Goal: Information Seeking & Learning: Learn about a topic

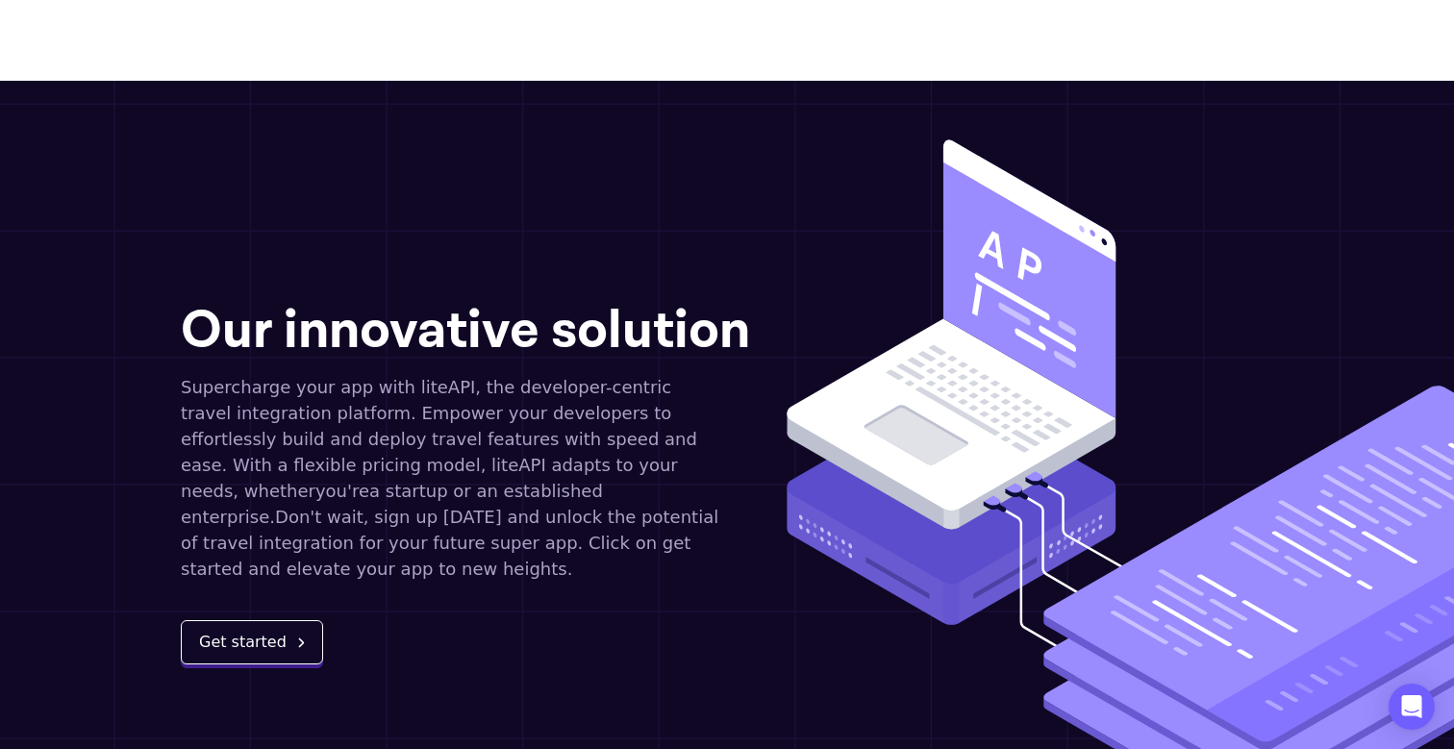
scroll to position [2045, 0]
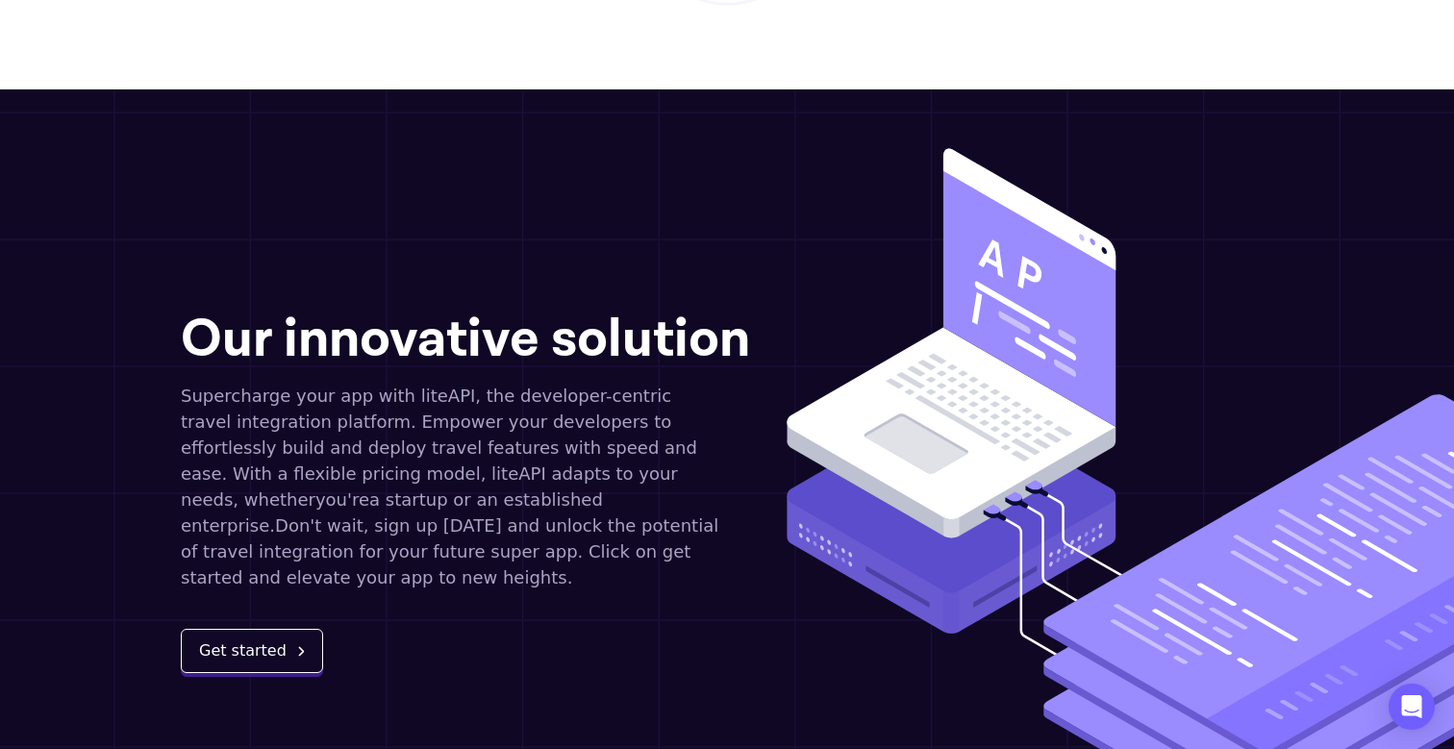
click at [249, 629] on button "Get started" at bounding box center [252, 651] width 142 height 44
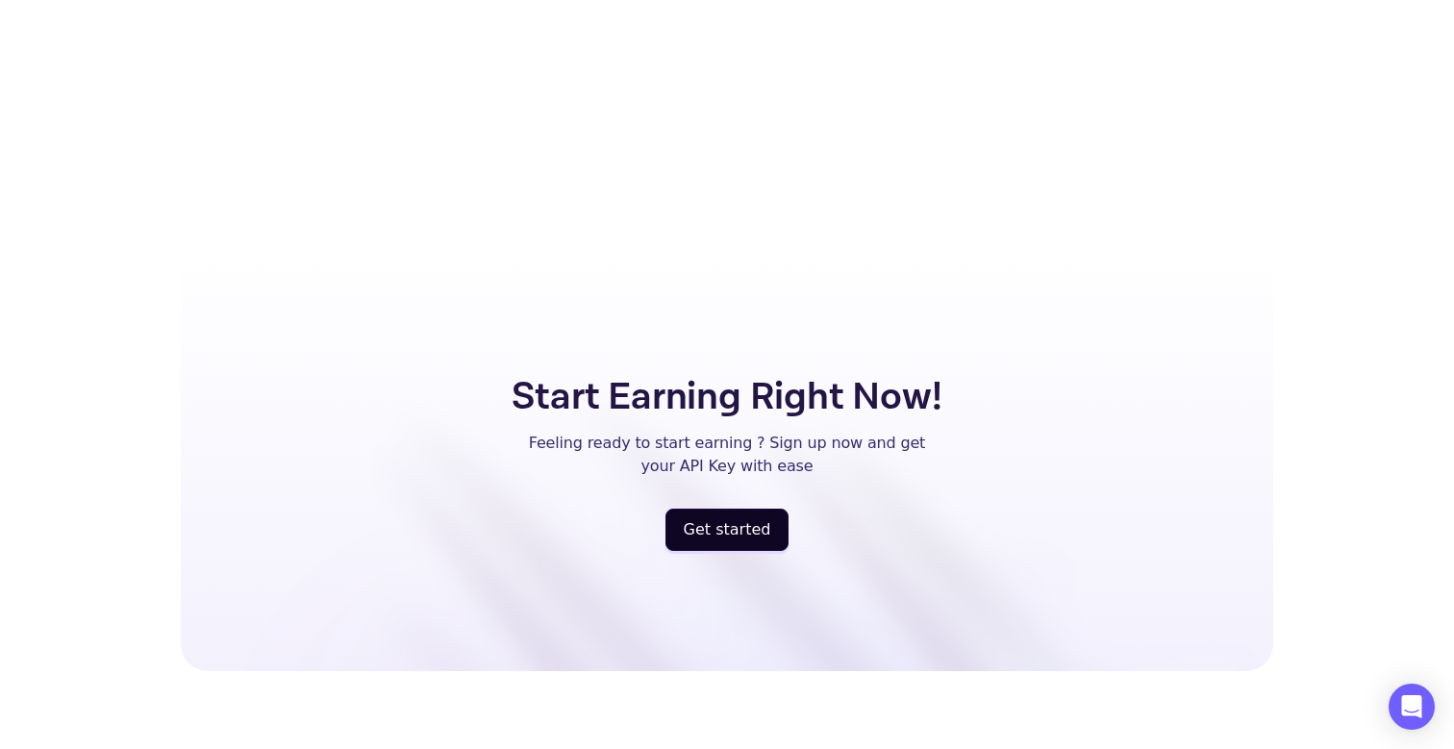
scroll to position [4649, 0]
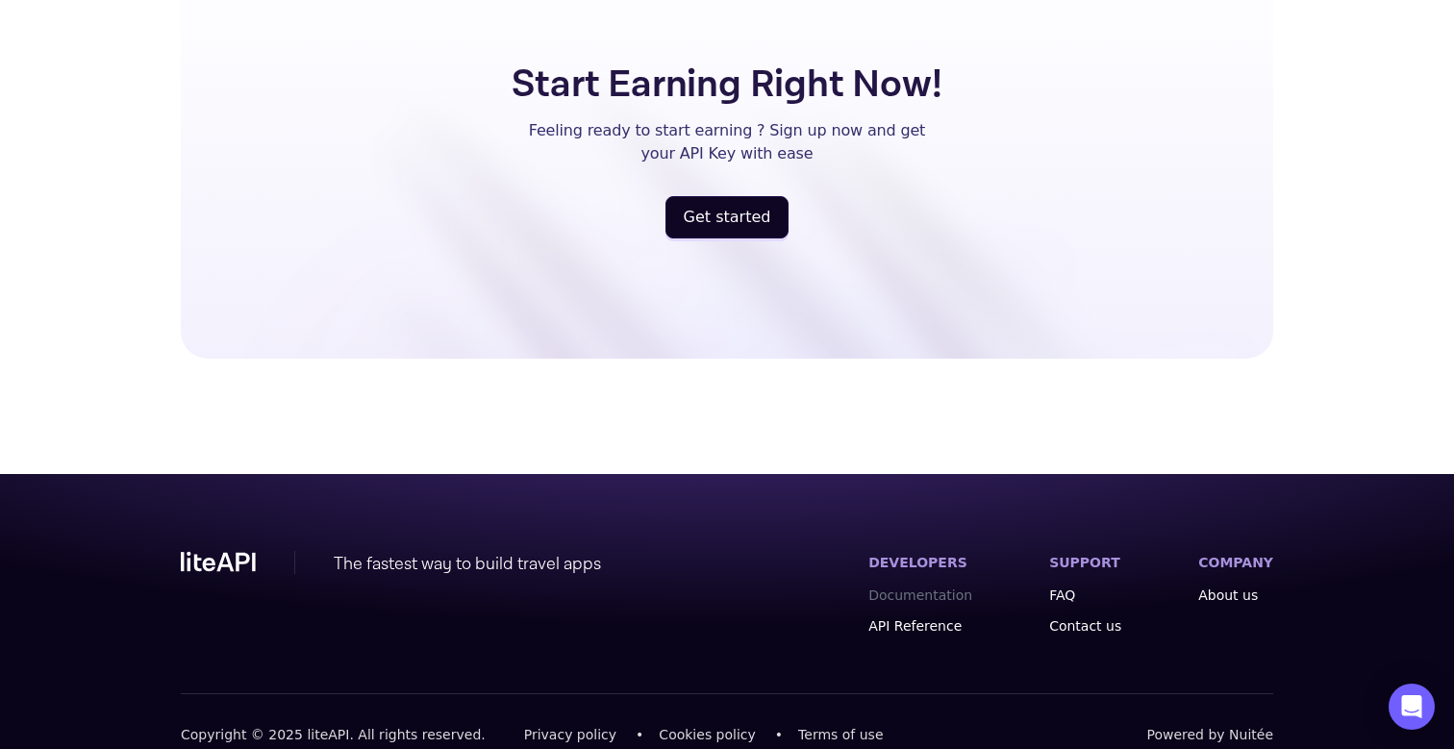
click at [924, 586] on link "Documentation" at bounding box center [920, 595] width 104 height 19
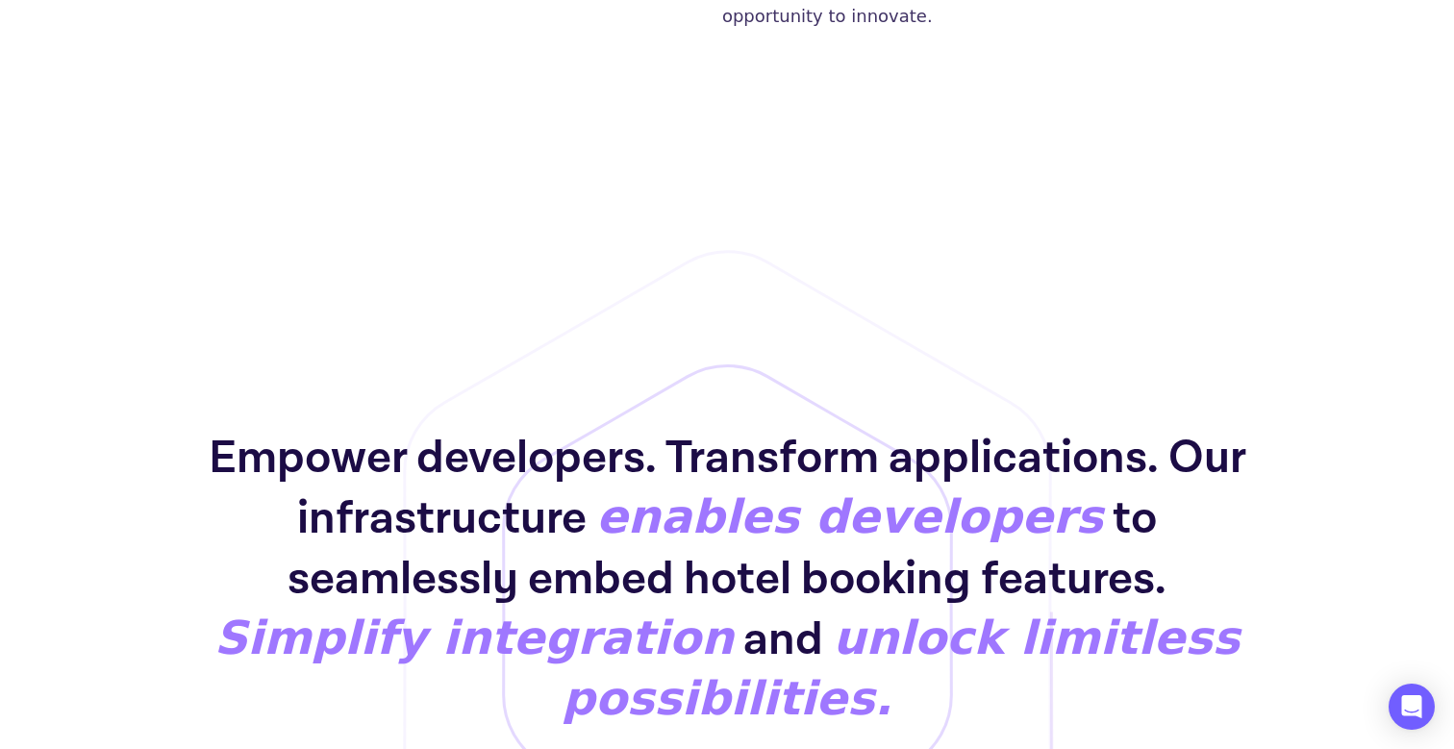
scroll to position [0, 0]
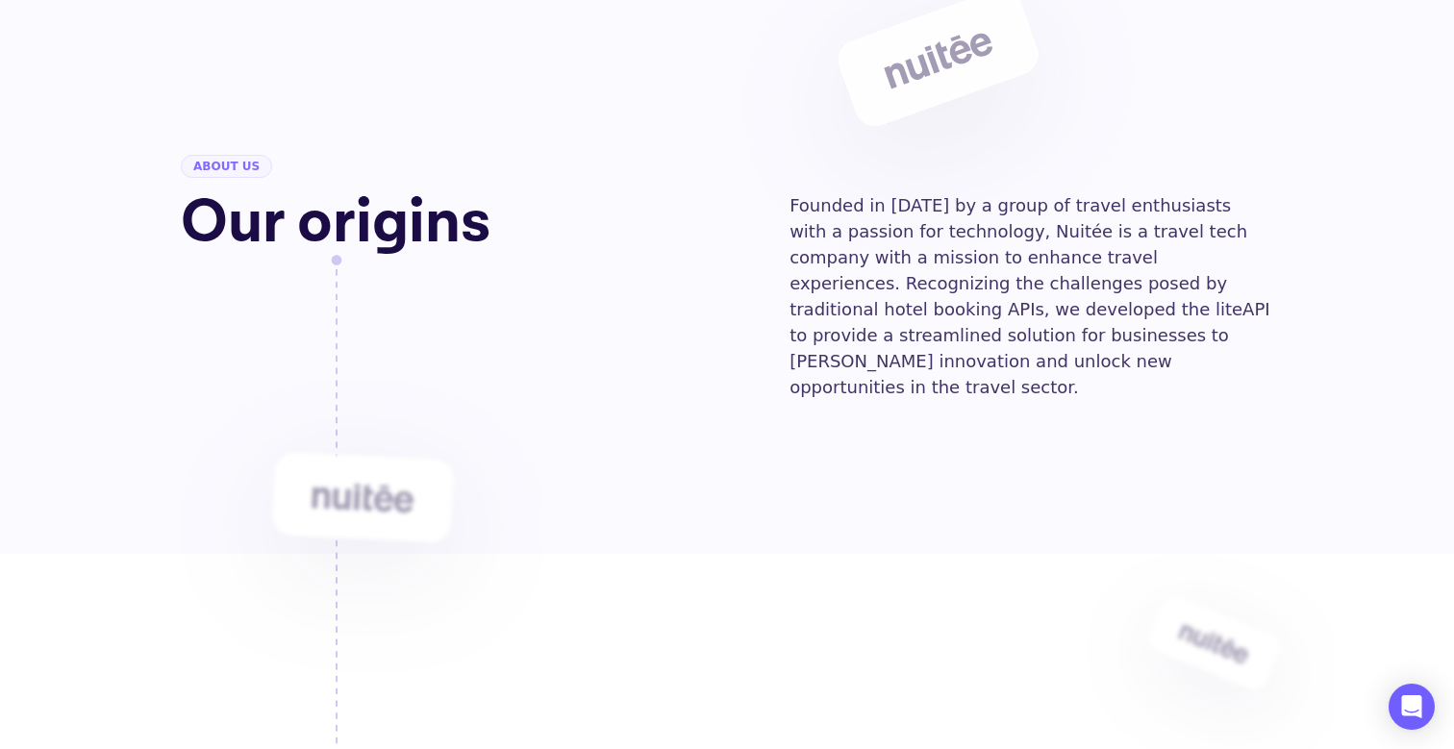
click at [239, 175] on span "about us" at bounding box center [226, 166] width 91 height 23
click at [243, 160] on span "about us" at bounding box center [226, 166] width 91 height 23
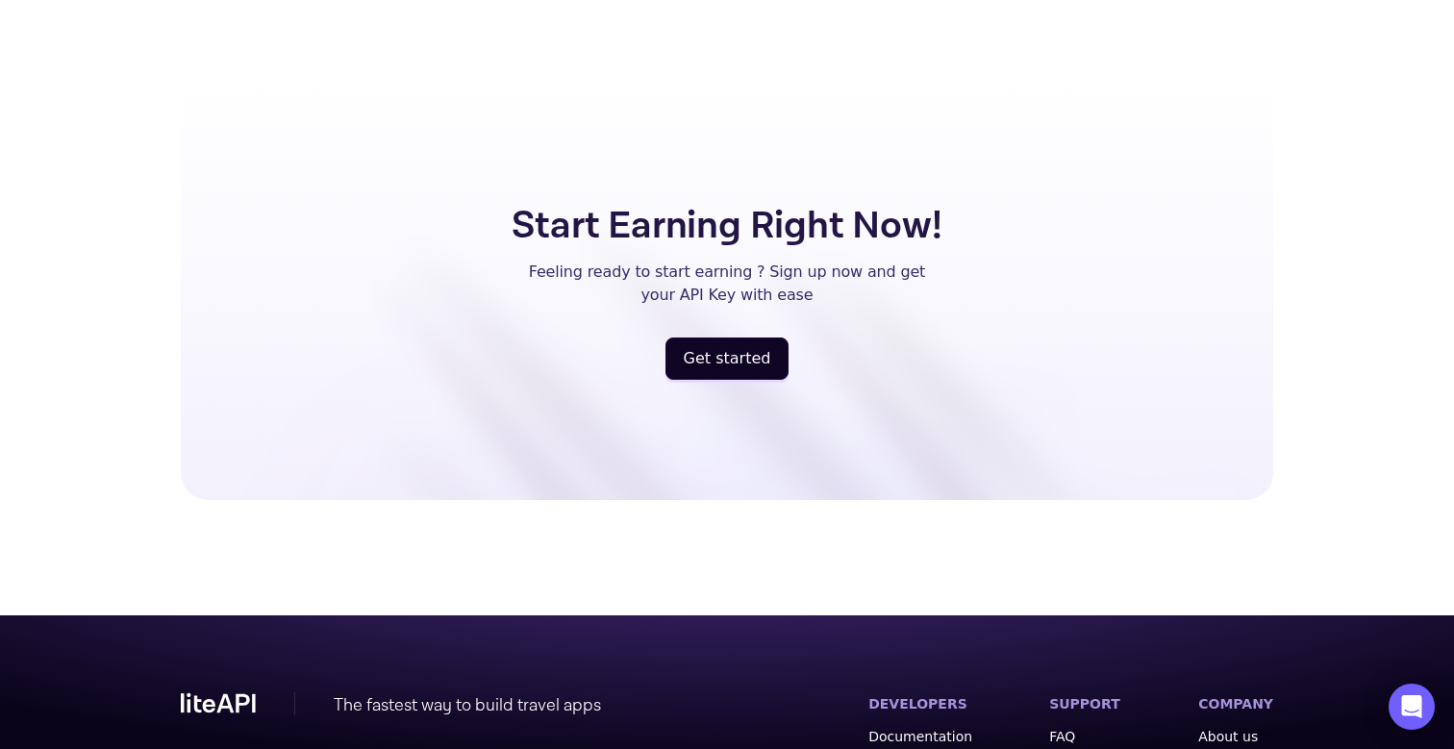
scroll to position [4649, 0]
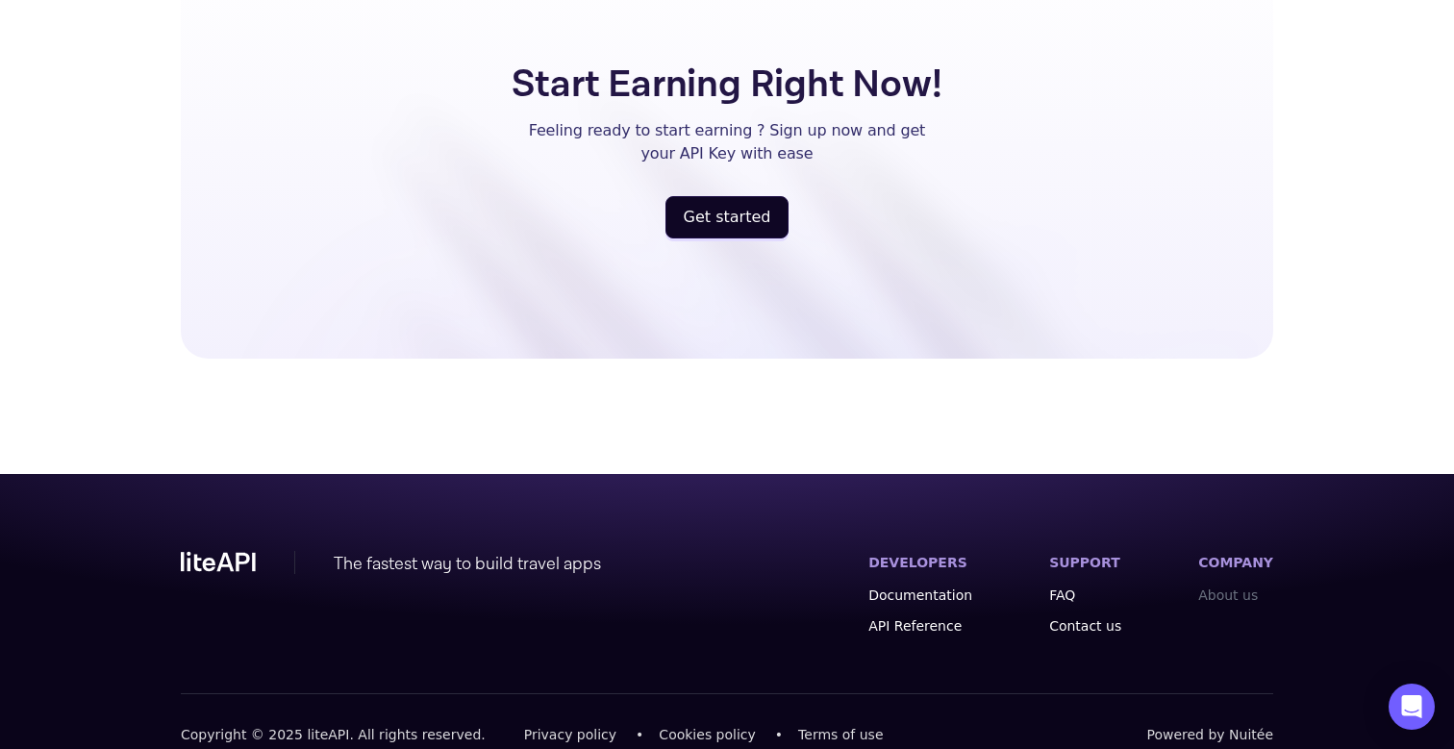
click at [1224, 586] on link "About us" at bounding box center [1235, 595] width 75 height 19
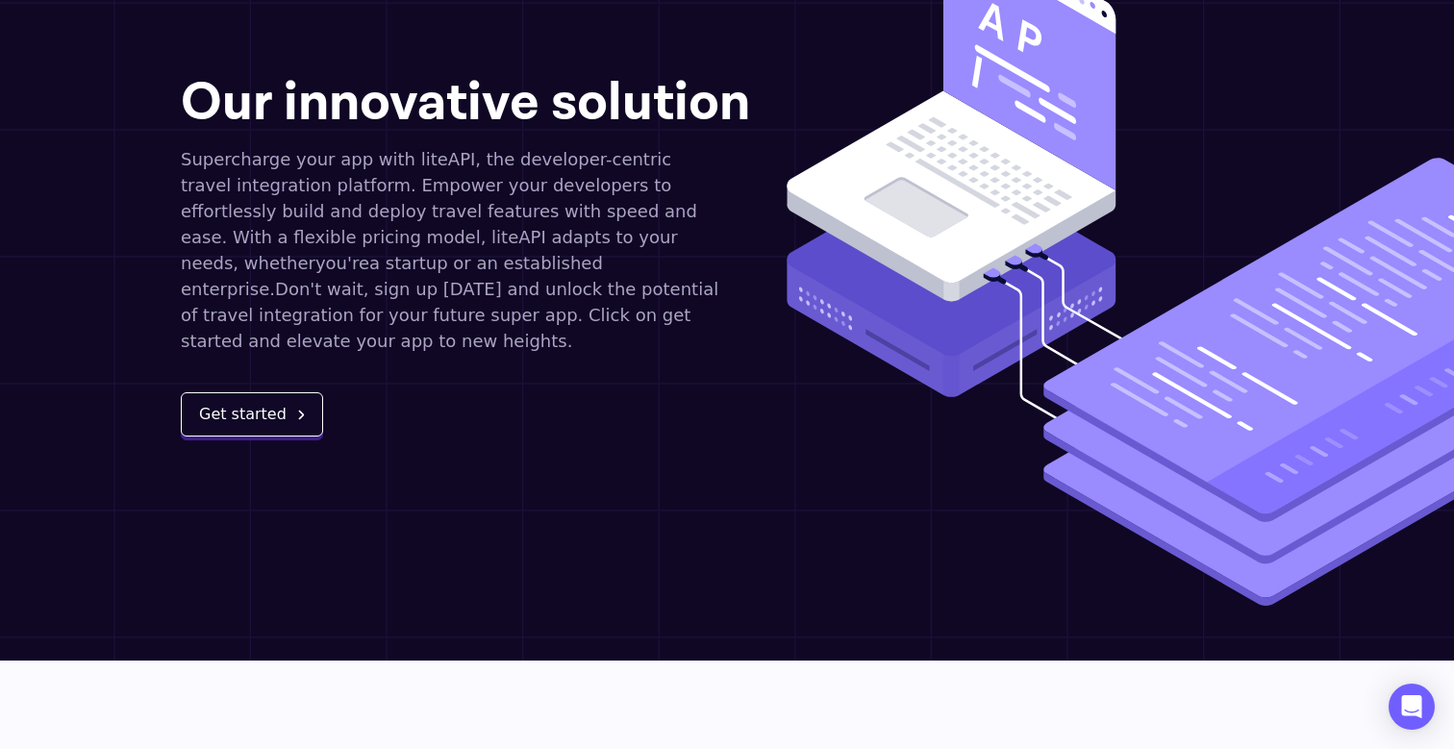
scroll to position [2221, 0]
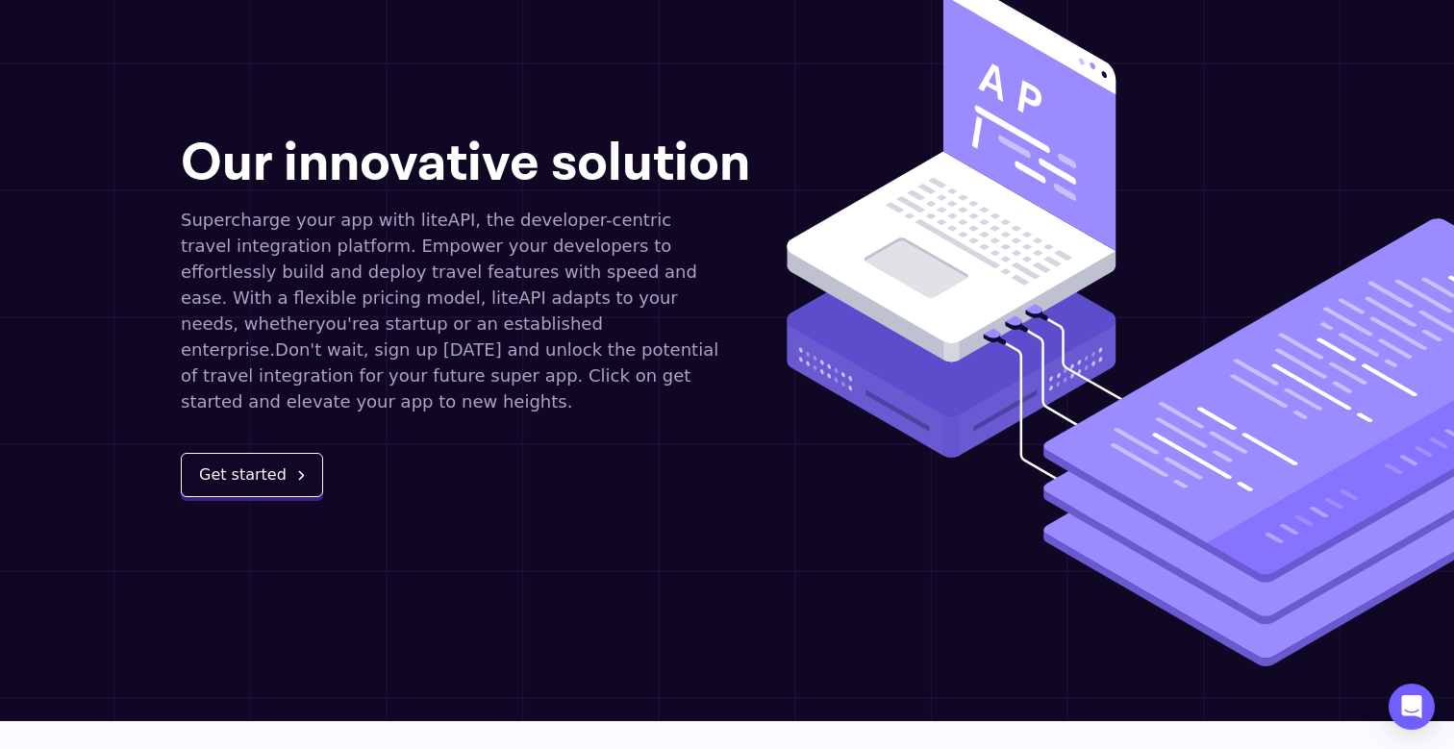
click at [264, 453] on button "Get started" at bounding box center [252, 475] width 142 height 44
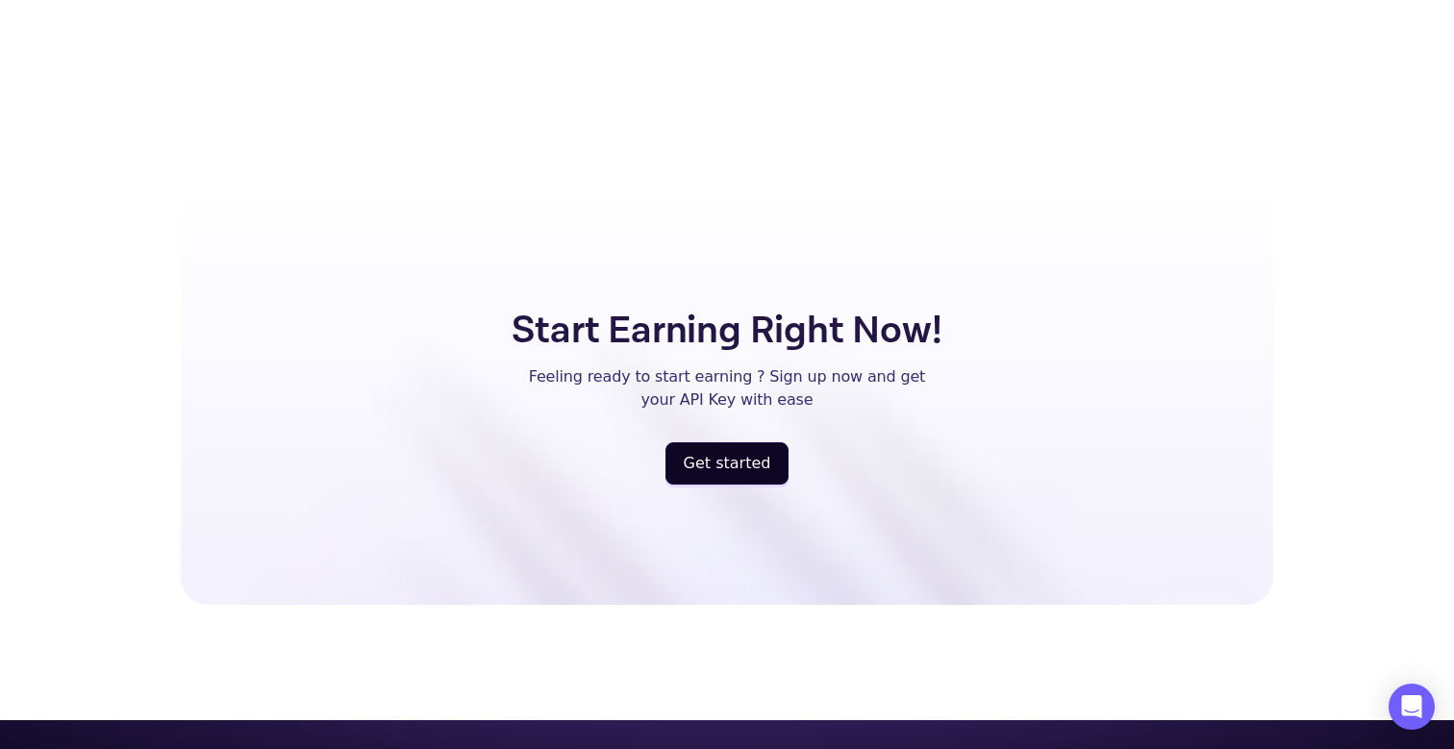
scroll to position [4406, 0]
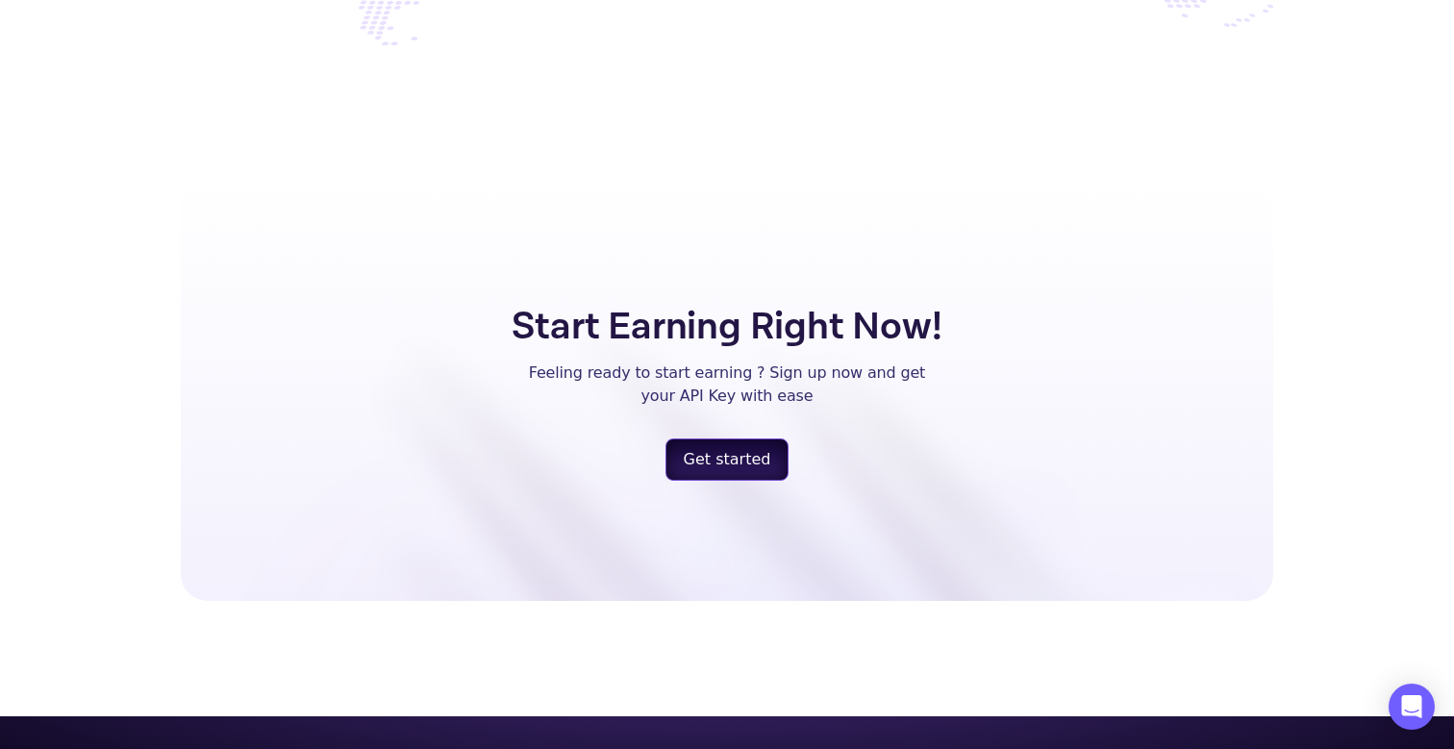
click at [765, 440] on button "Get started" at bounding box center [727, 460] width 124 height 42
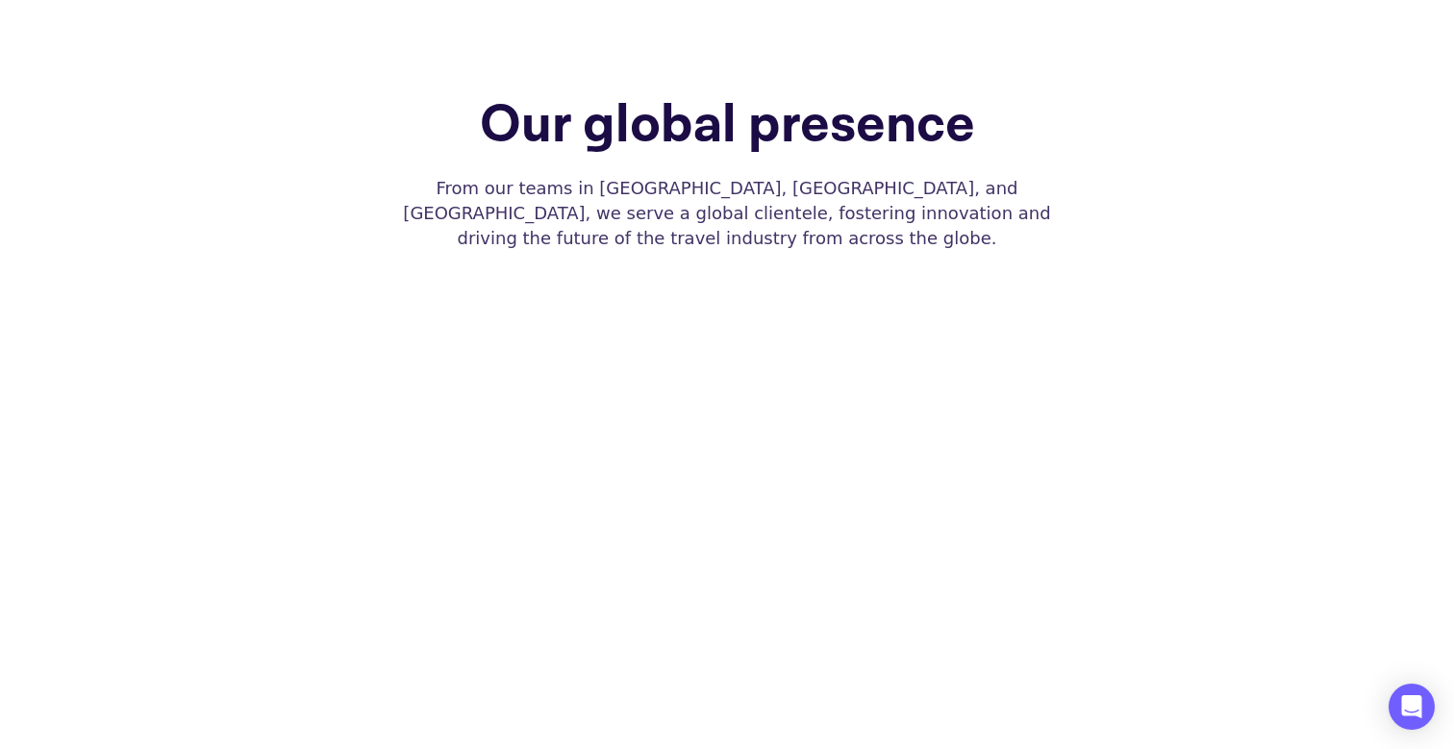
scroll to position [3747, 0]
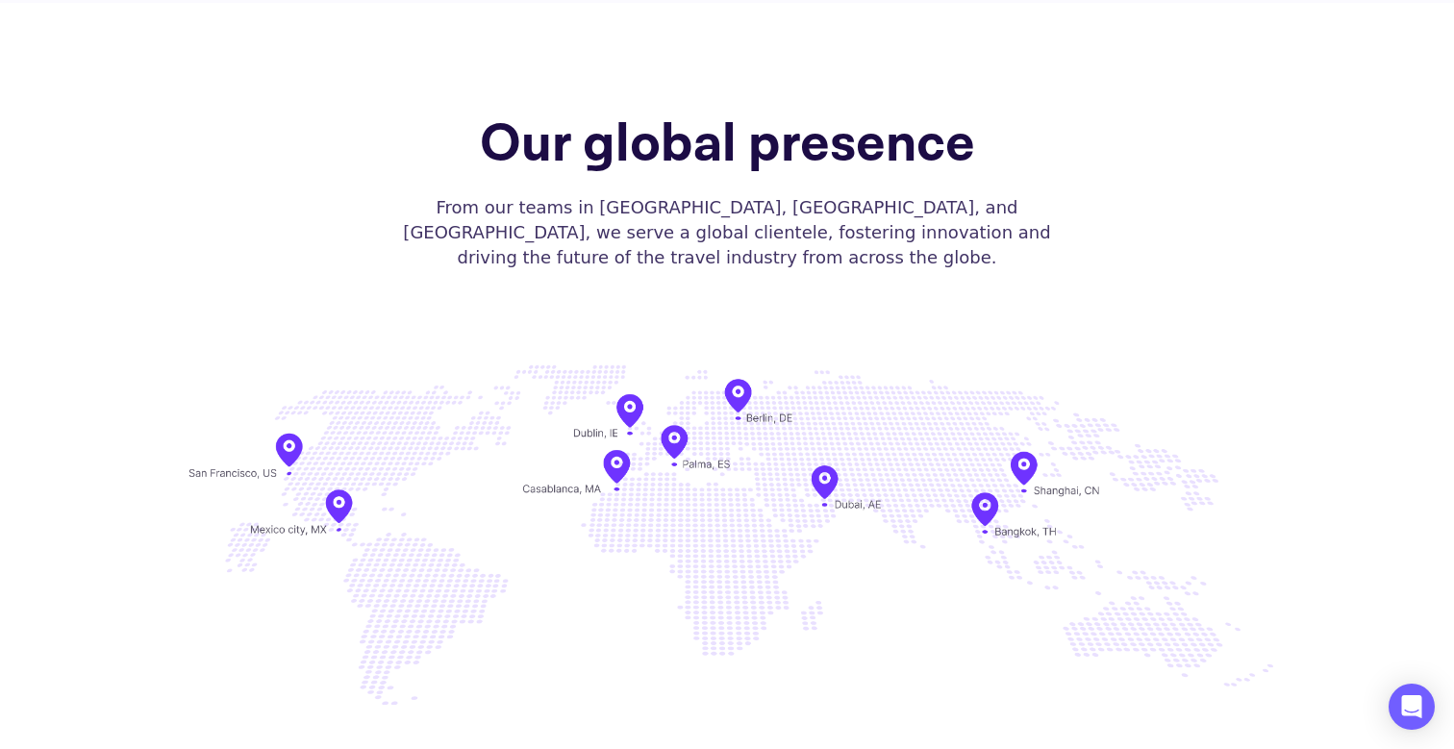
click at [735, 365] on img at bounding box center [727, 534] width 1092 height 375
